Goal: Check status

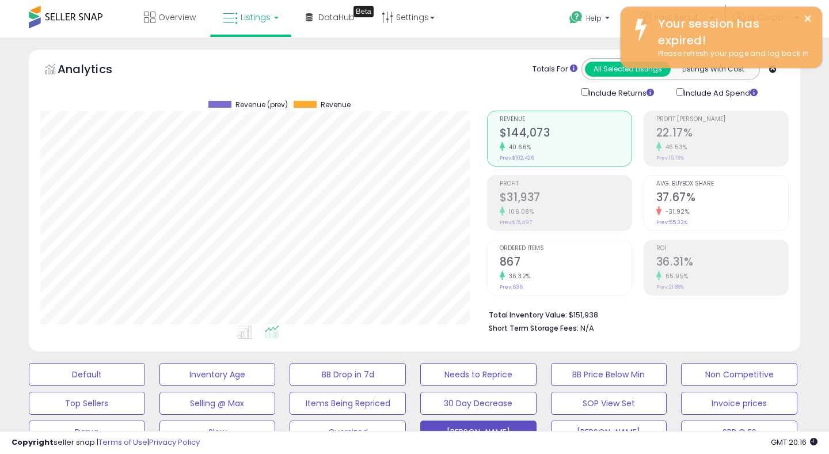
scroll to position [236, 446]
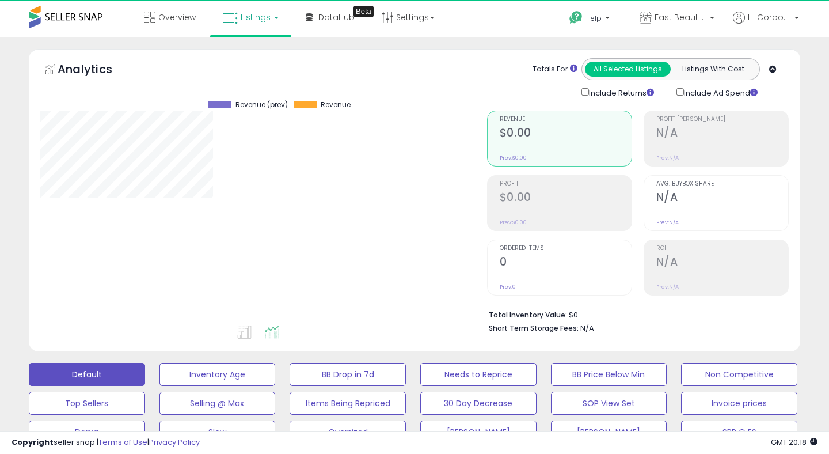
scroll to position [236, 446]
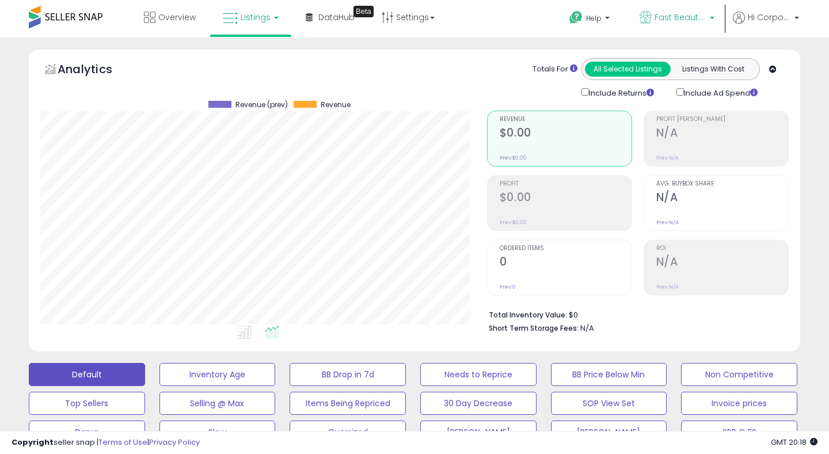
click at [670, 16] on span "Fast Beauty ([GEOGRAPHIC_DATA])" at bounding box center [681, 18] width 52 height 12
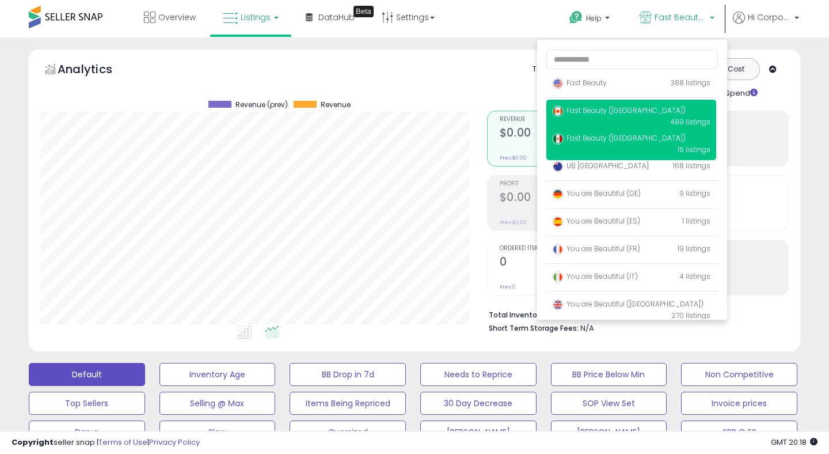
click at [575, 106] on span "Fast Beauty ([GEOGRAPHIC_DATA])" at bounding box center [619, 110] width 134 height 10
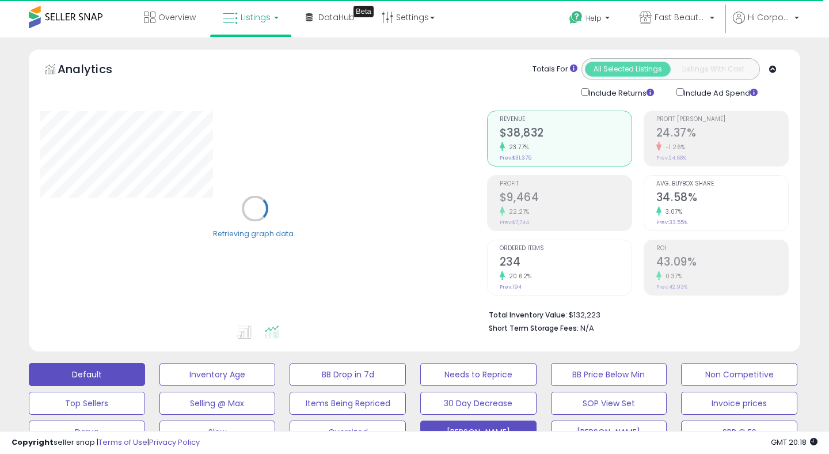
click at [469, 426] on button "[PERSON_NAME]" at bounding box center [479, 432] width 116 height 23
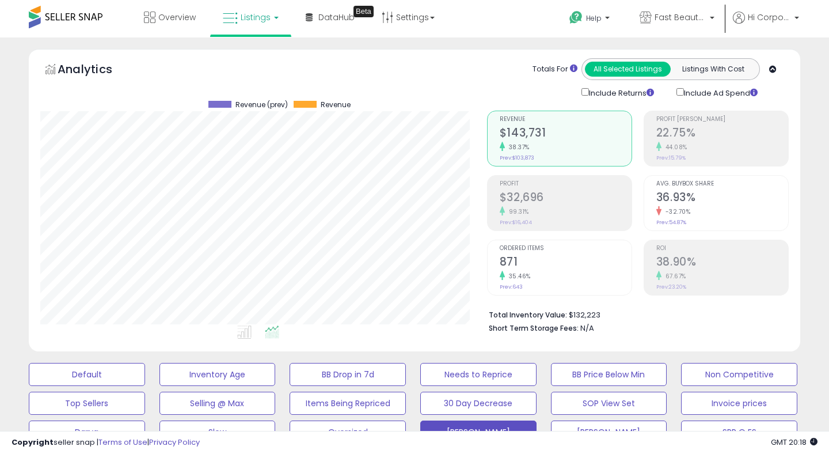
scroll to position [236, 446]
click at [543, 200] on h2 "$32,696" at bounding box center [566, 199] width 132 height 16
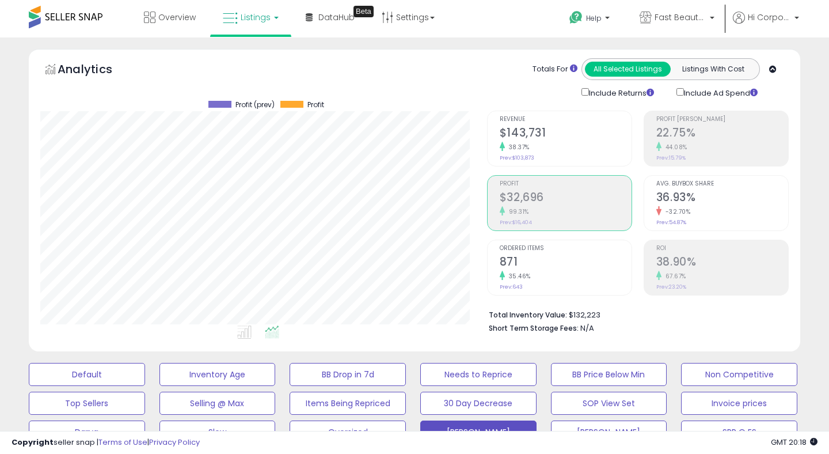
click at [729, 272] on div "67.67%" at bounding box center [723, 276] width 132 height 11
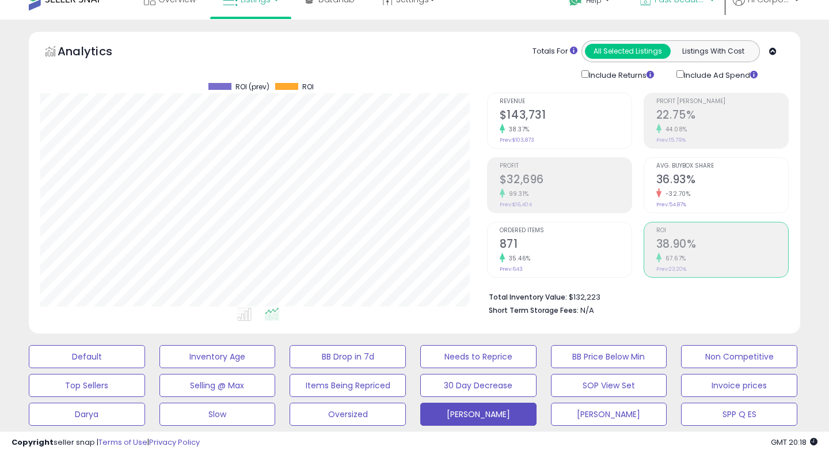
scroll to position [0, 0]
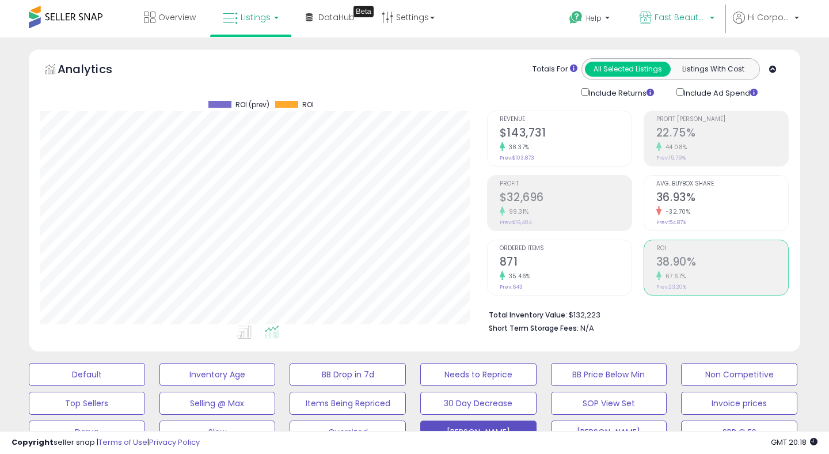
click at [668, 21] on span "Fast Beauty ([GEOGRAPHIC_DATA])" at bounding box center [681, 18] width 52 height 12
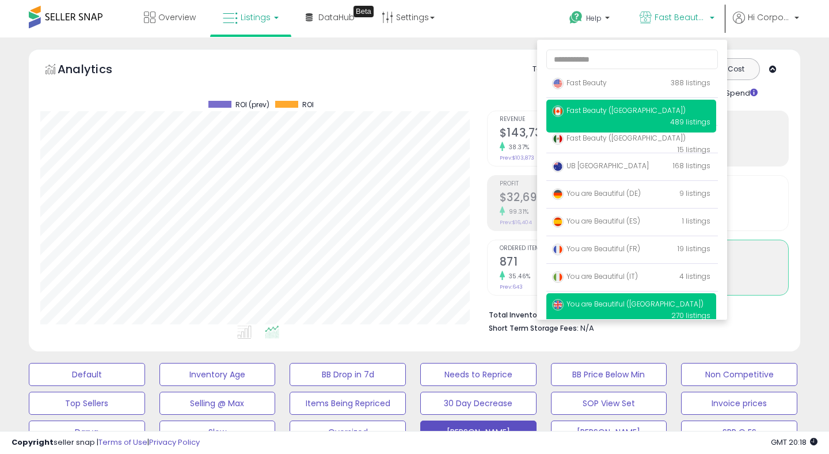
click at [619, 309] on p "You are Beautiful ([GEOGRAPHIC_DATA]) 270 listings" at bounding box center [632, 309] width 170 height 33
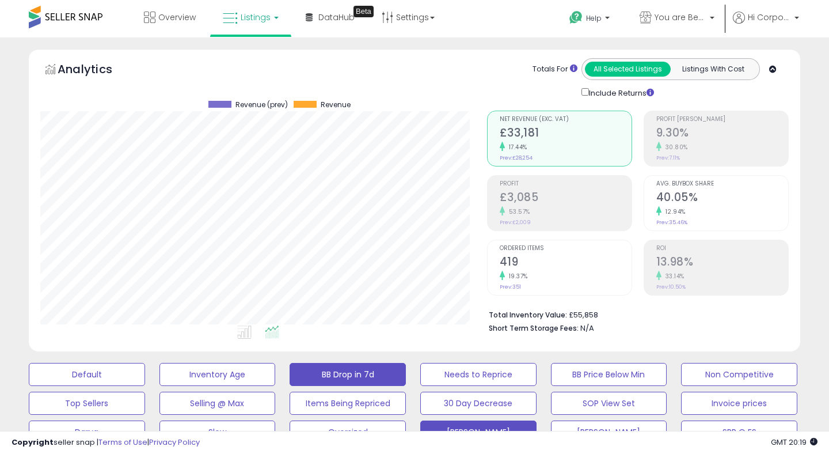
scroll to position [236, 446]
click at [531, 269] on h2 "419" at bounding box center [566, 263] width 132 height 16
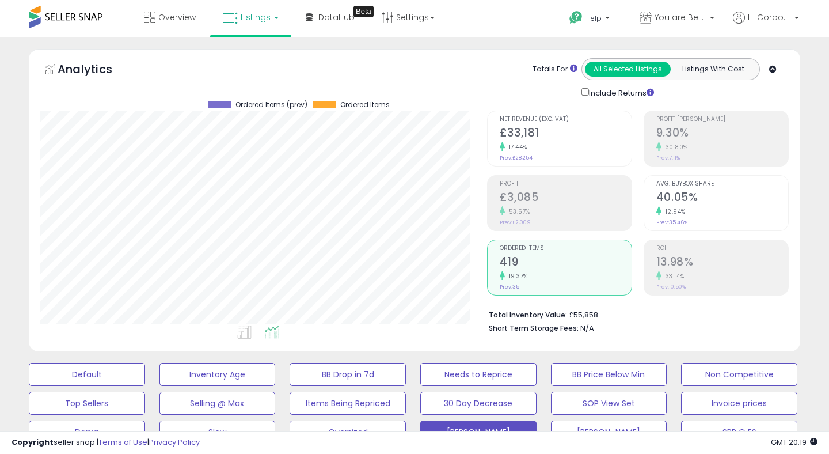
click at [724, 261] on h2 "13.98%" at bounding box center [723, 263] width 132 height 16
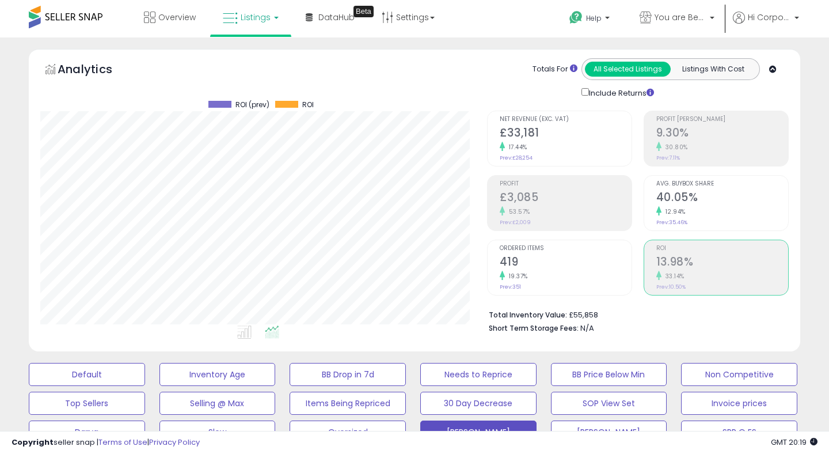
click at [537, 128] on h2 "£33,181" at bounding box center [566, 134] width 132 height 16
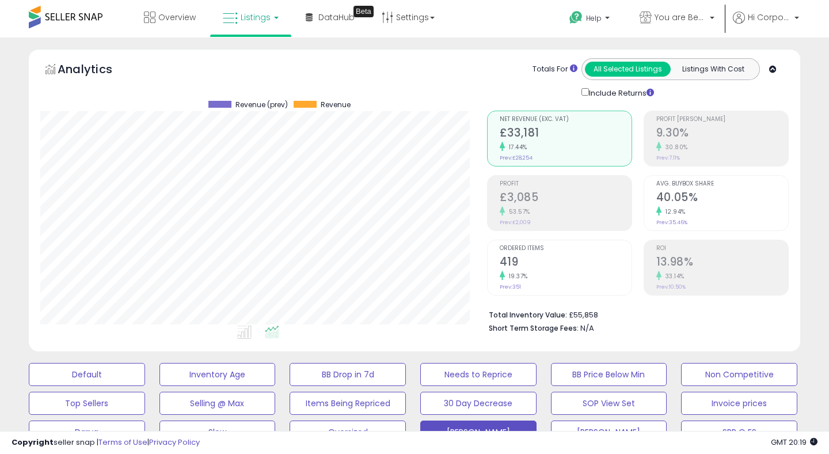
click at [521, 191] on h2 "£3,085" at bounding box center [566, 199] width 132 height 16
